Goal: Task Accomplishment & Management: Use online tool/utility

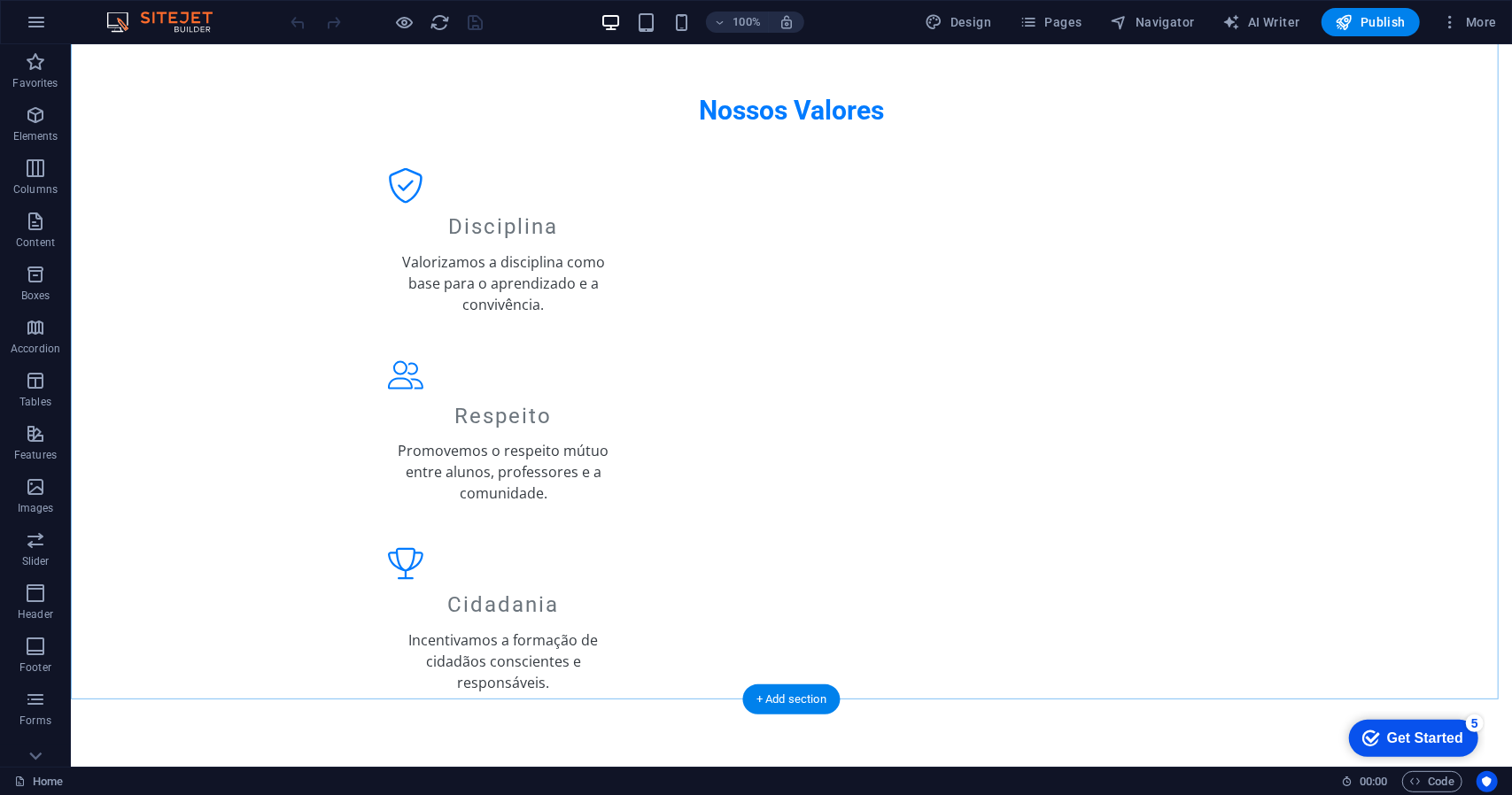
scroll to position [1501, 0]
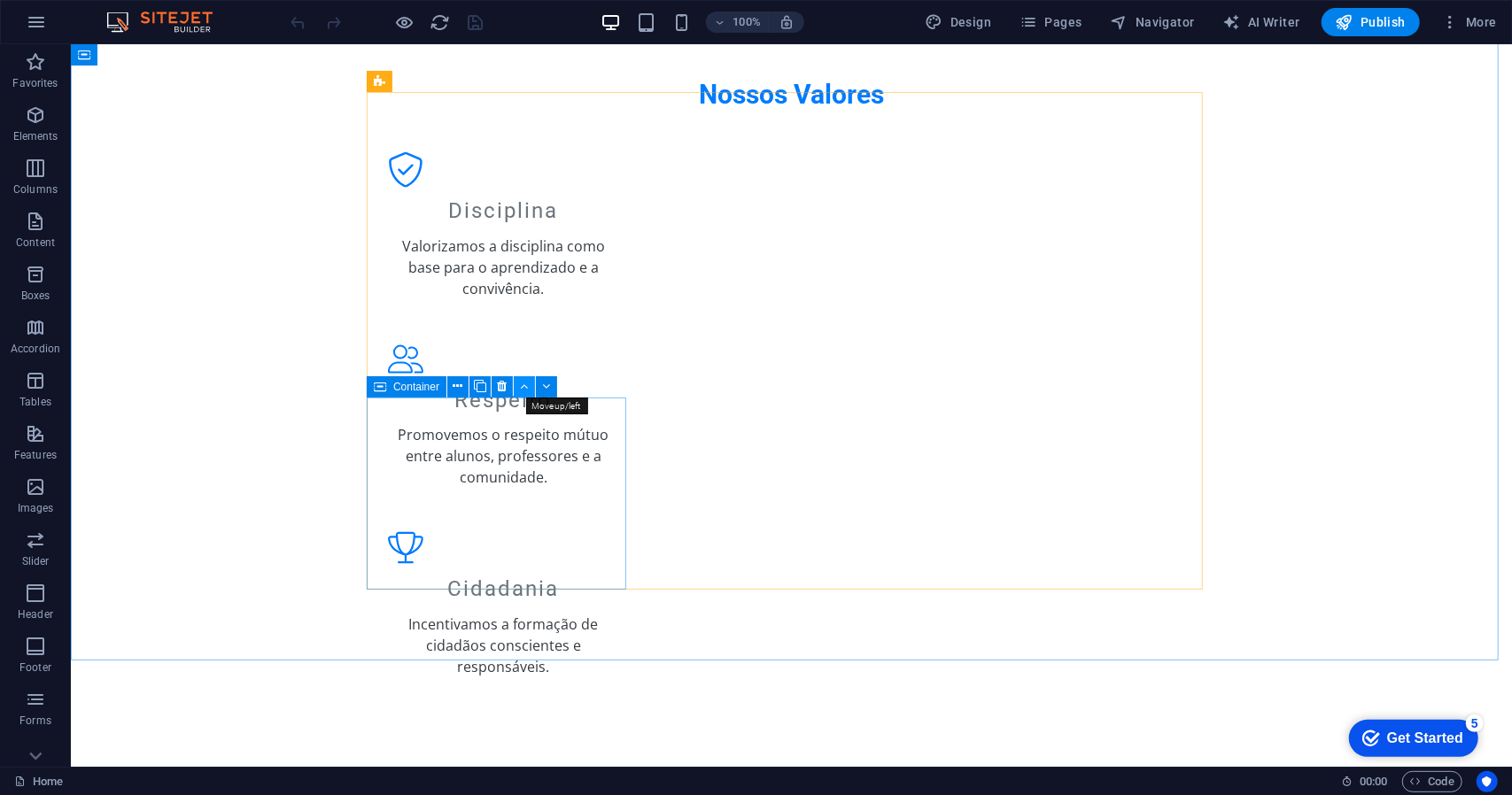
click at [524, 386] on icon at bounding box center [525, 385] width 8 height 18
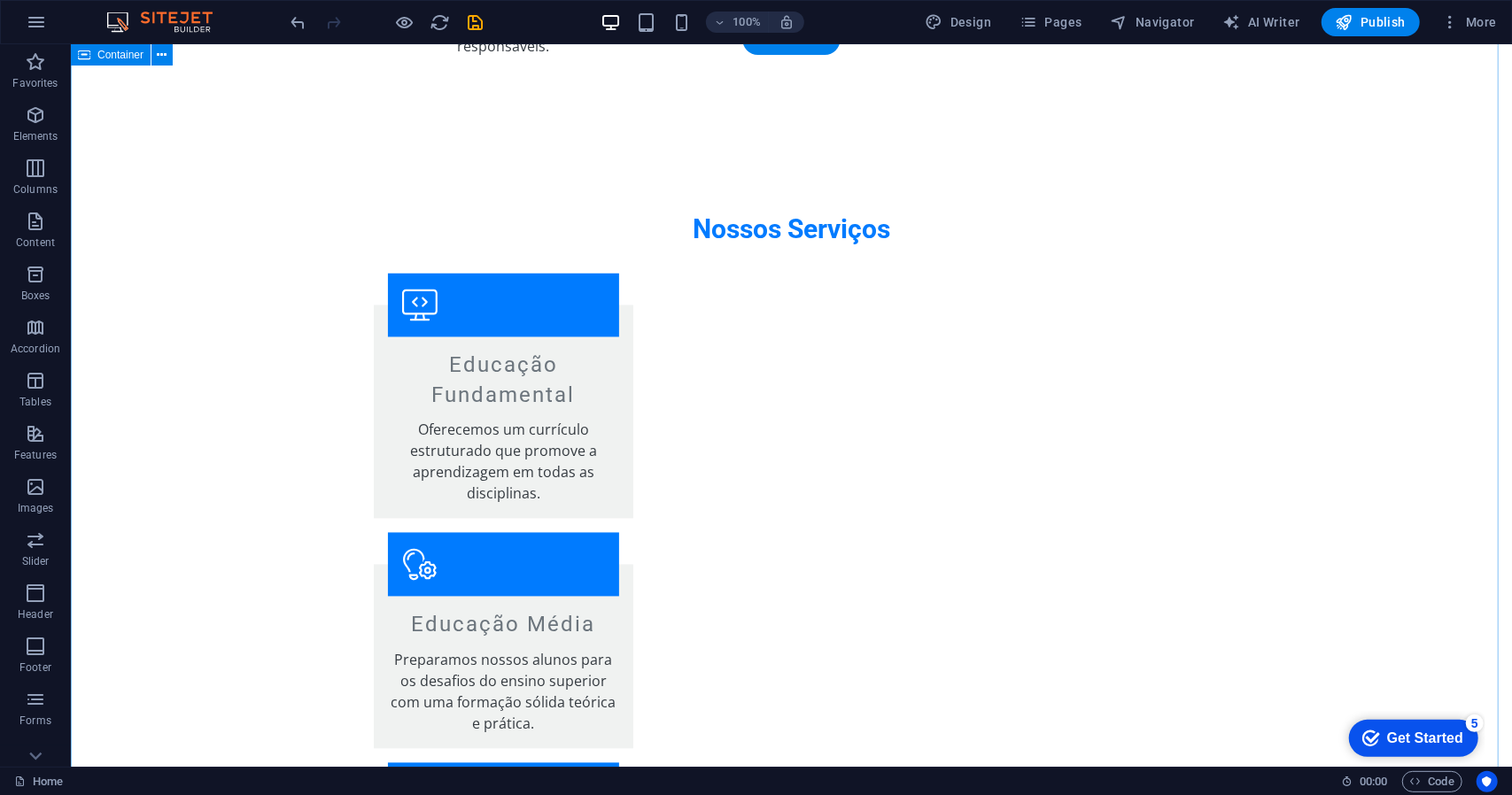
scroll to position [2119, 0]
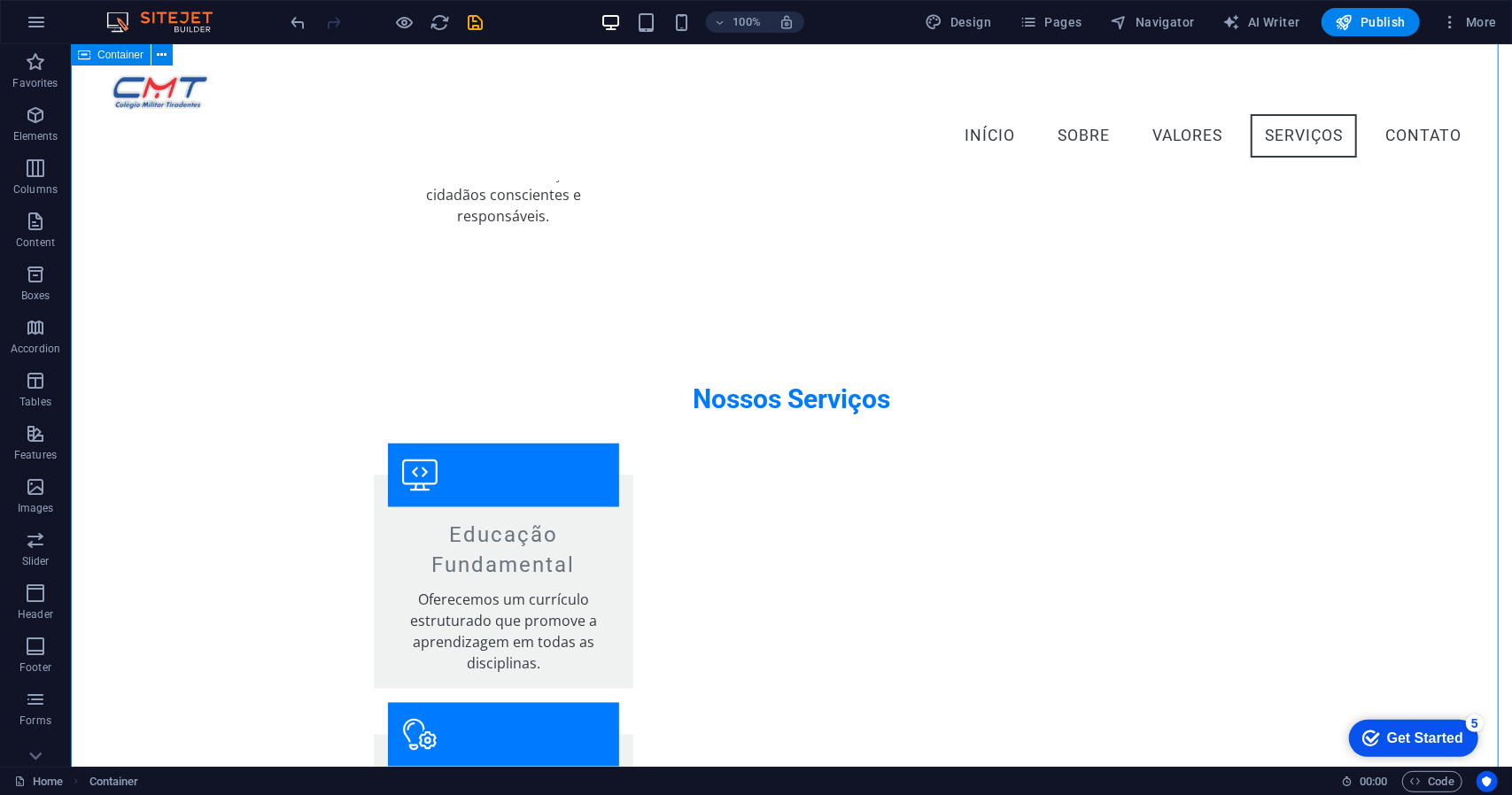
scroll to position [1848, 0]
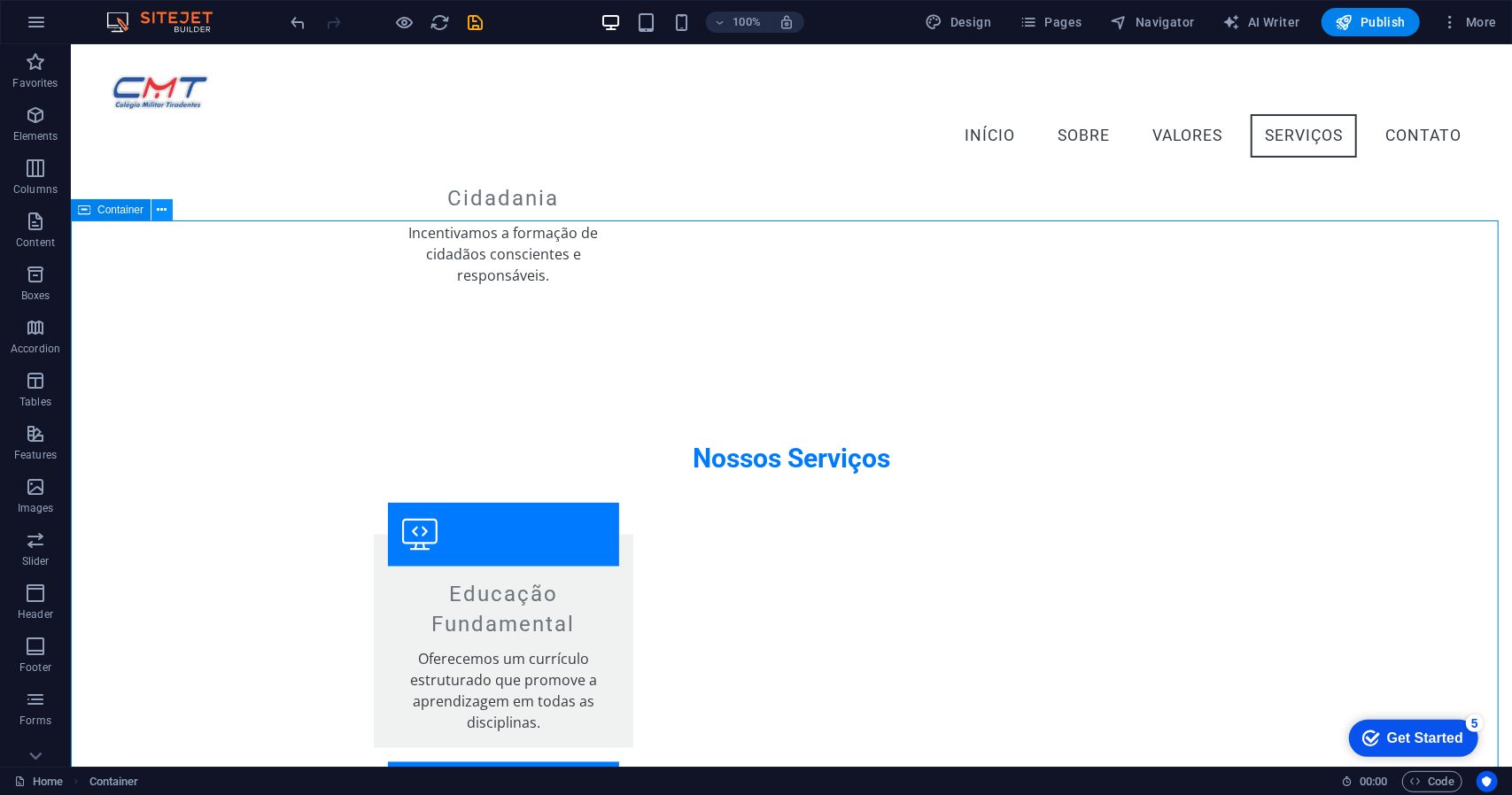
click at [160, 210] on icon at bounding box center [163, 209] width 10 height 18
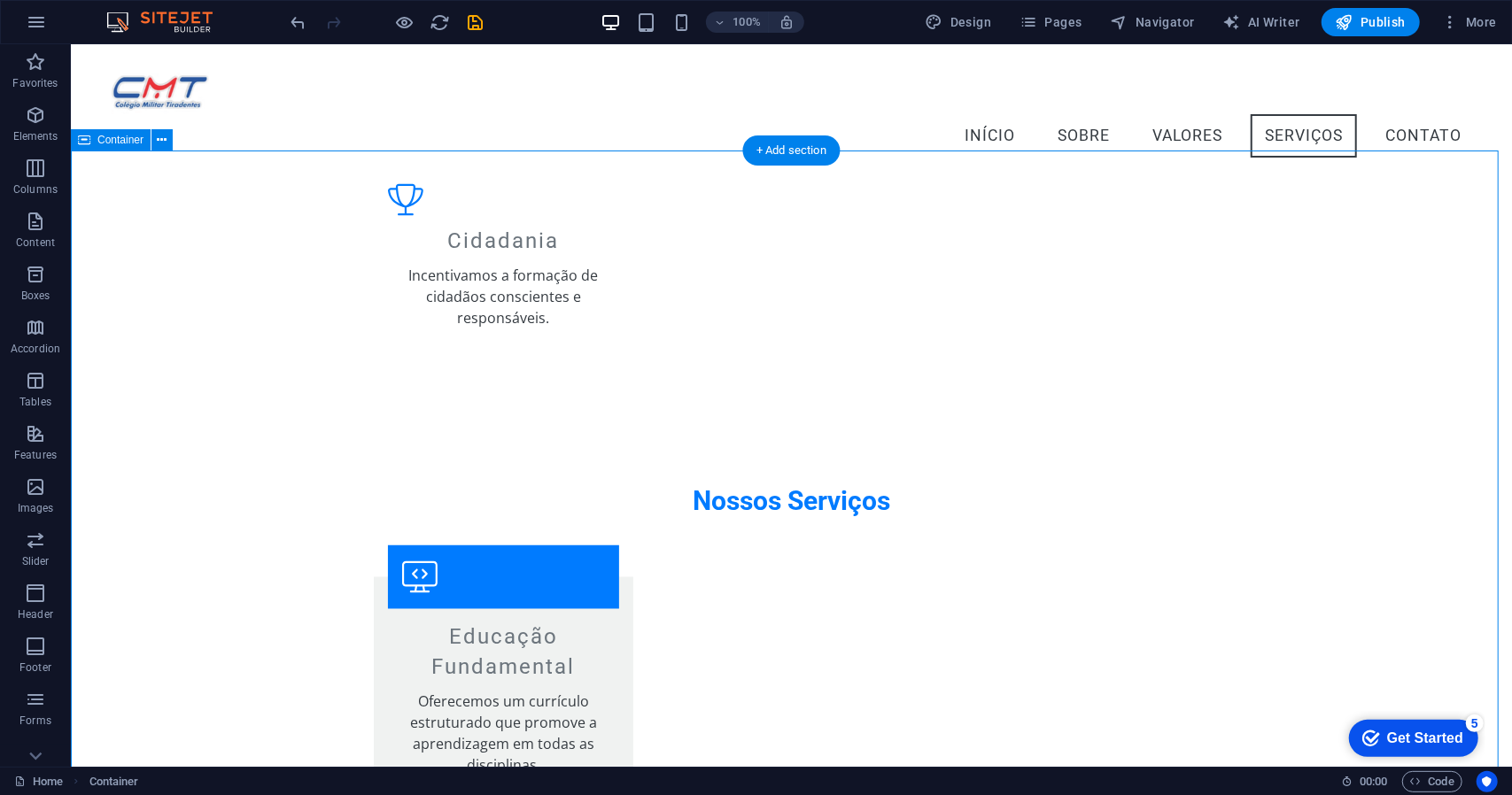
scroll to position [1671, 0]
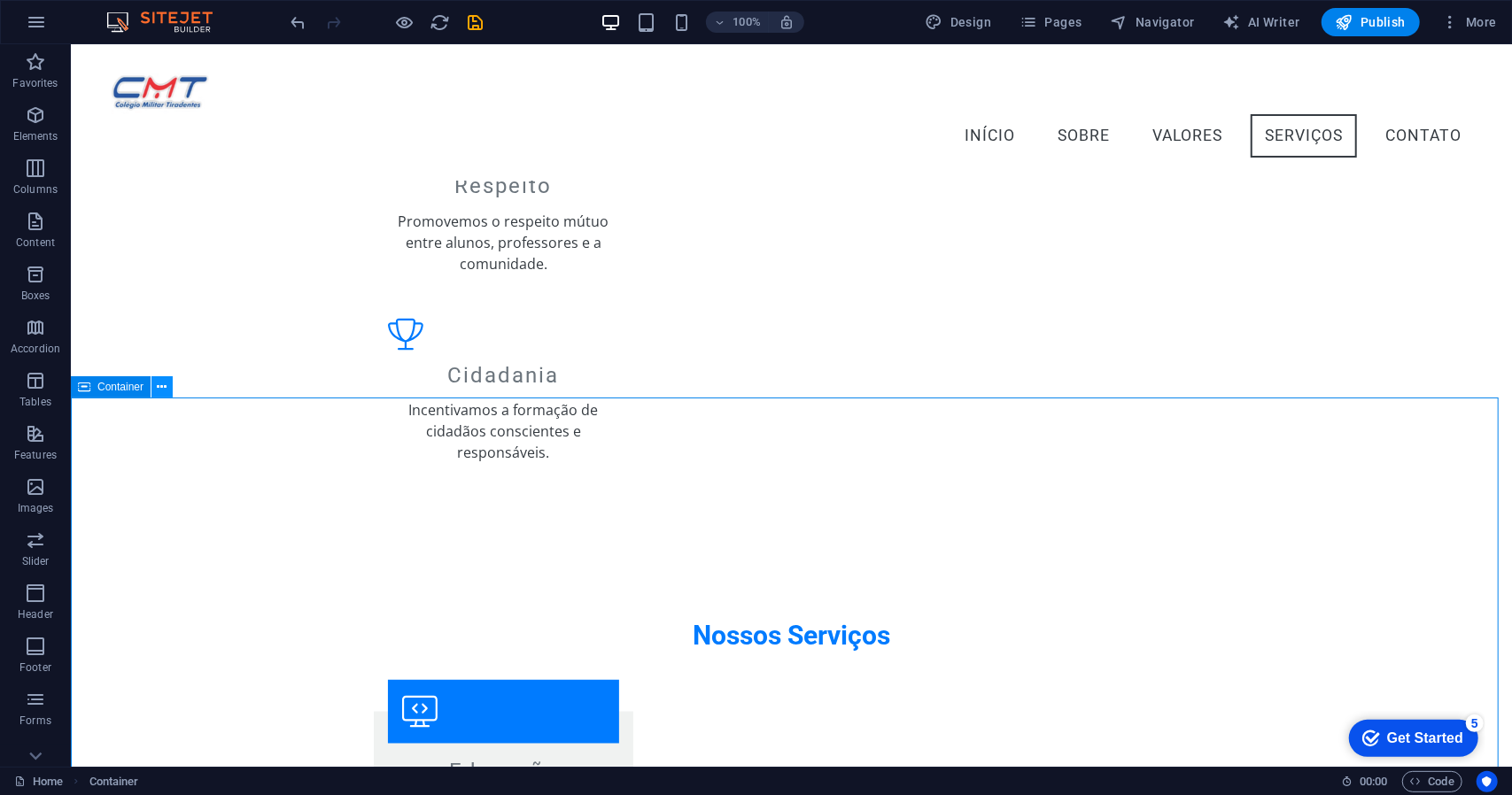
click at [163, 386] on icon at bounding box center [163, 386] width 10 height 18
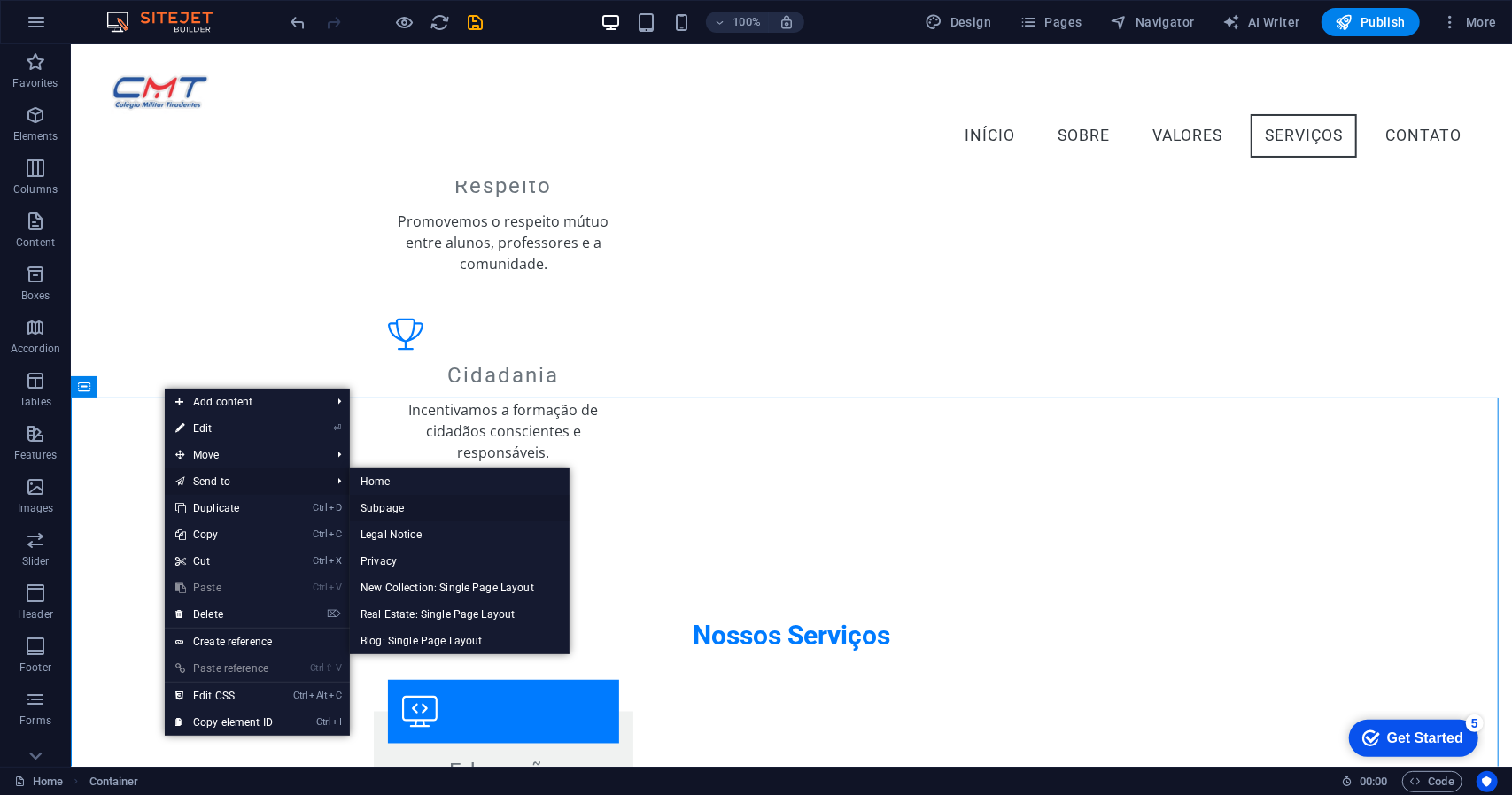
click at [394, 509] on link "Subpage" at bounding box center [460, 507] width 220 height 26
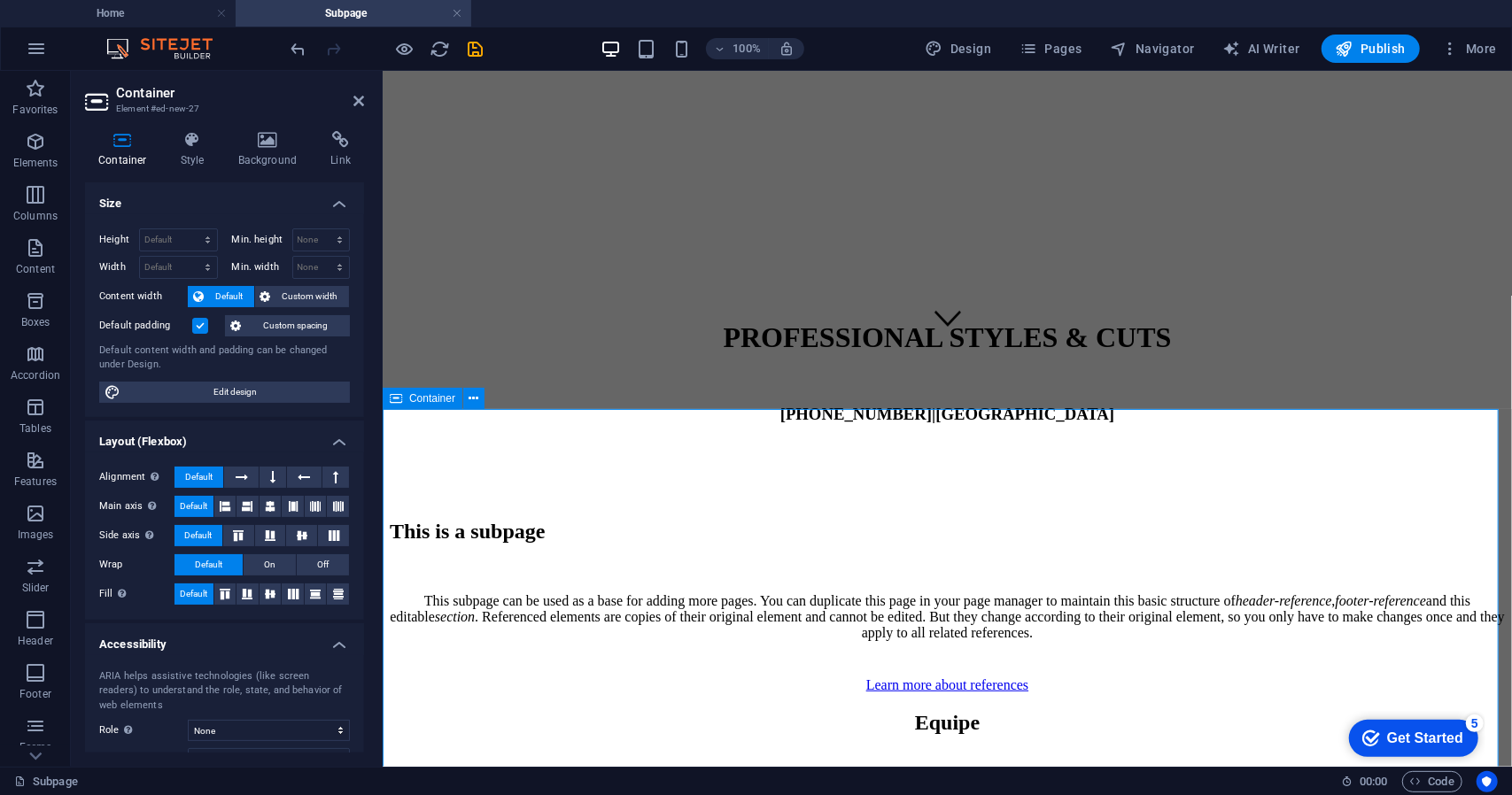
scroll to position [240, 0]
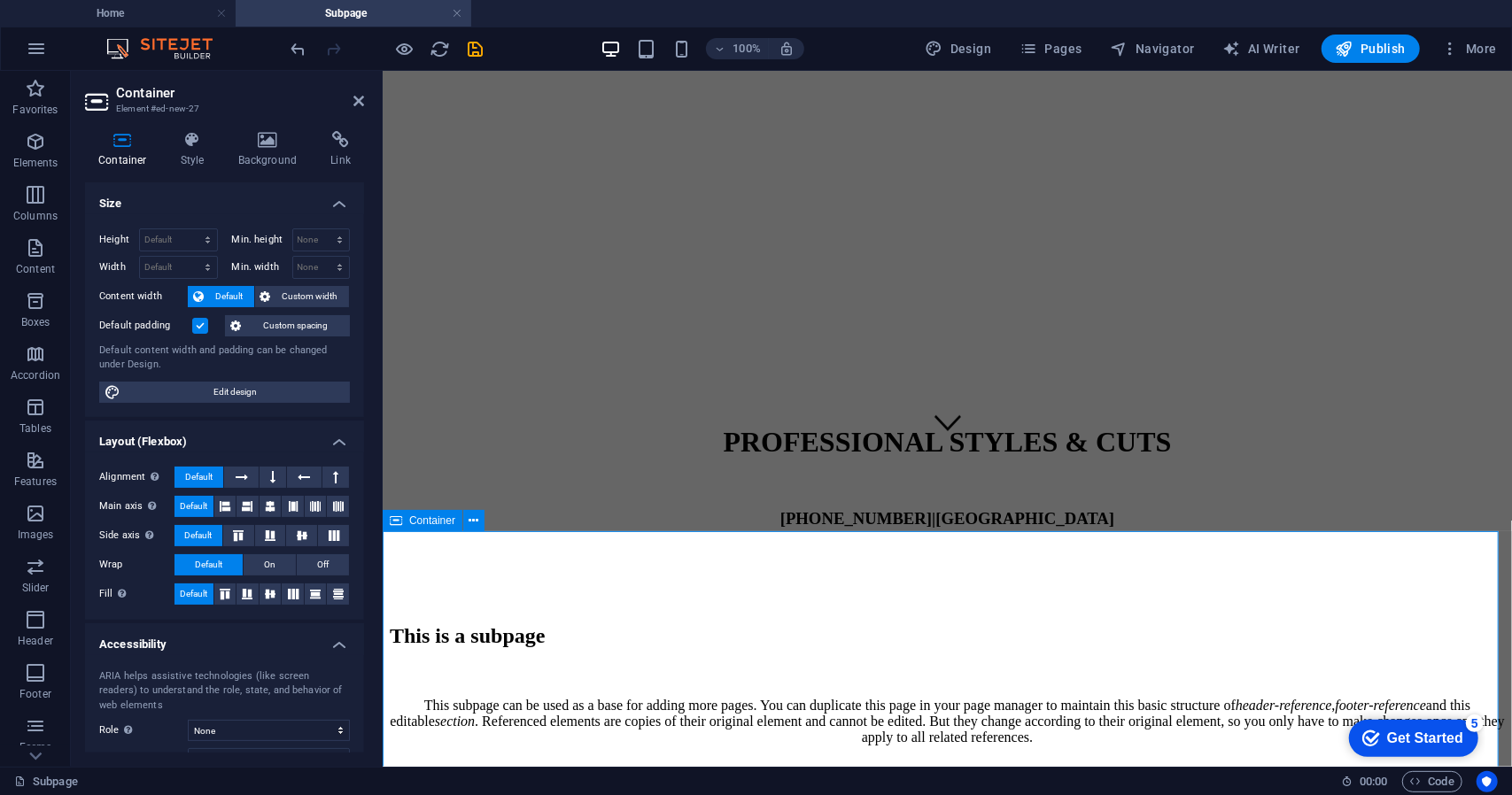
scroll to position [417, 0]
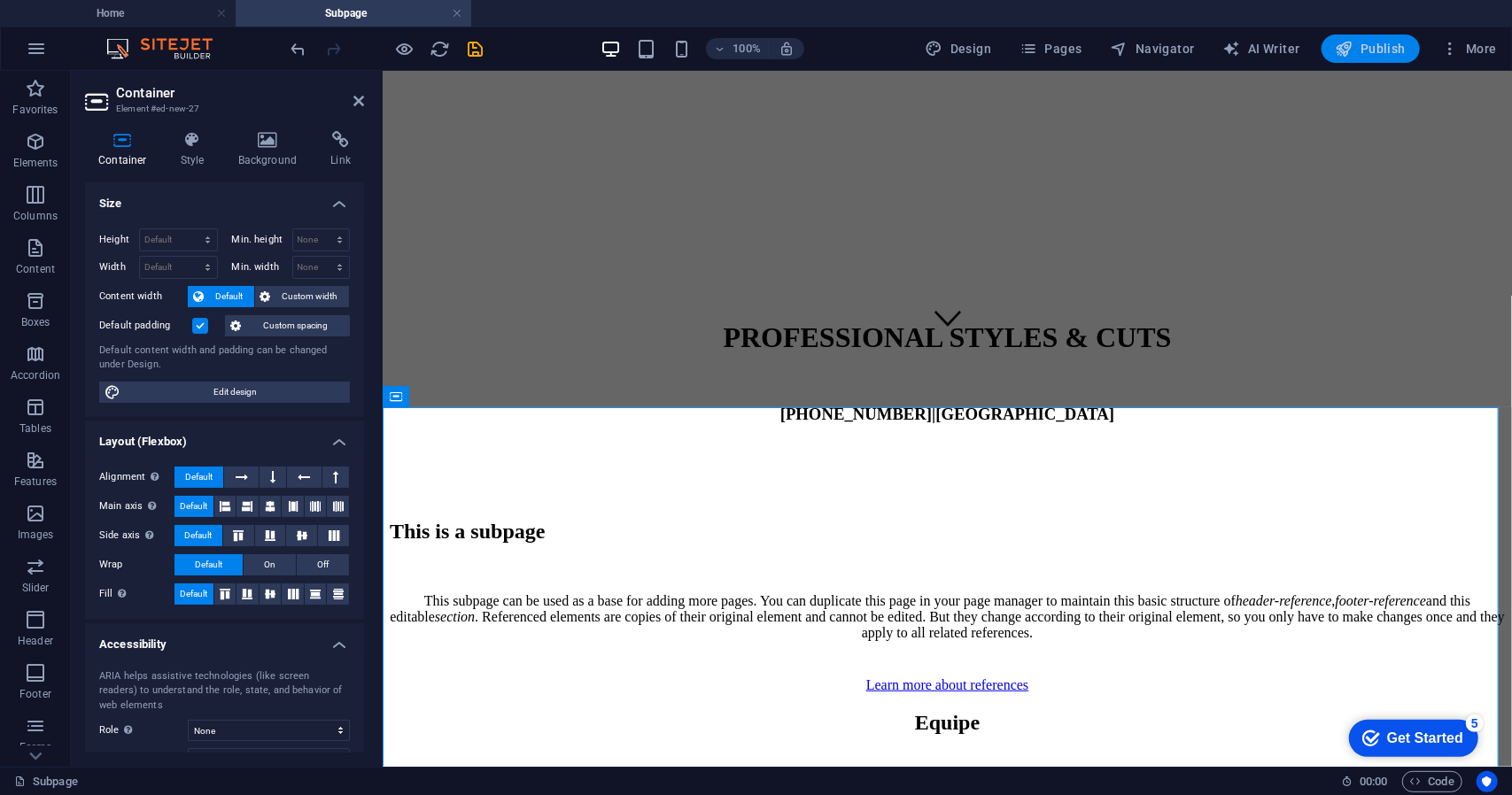
click at [1372, 52] on span "Publish" at bounding box center [1371, 49] width 70 height 18
